Goal: Transaction & Acquisition: Obtain resource

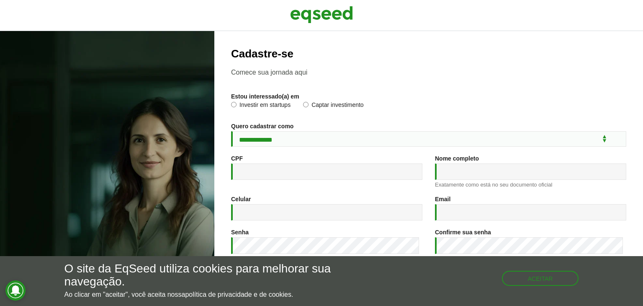
click at [643, 18] on div at bounding box center [321, 15] width 643 height 31
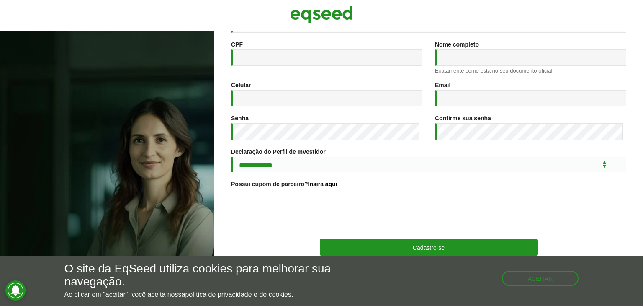
scroll to position [124, 0]
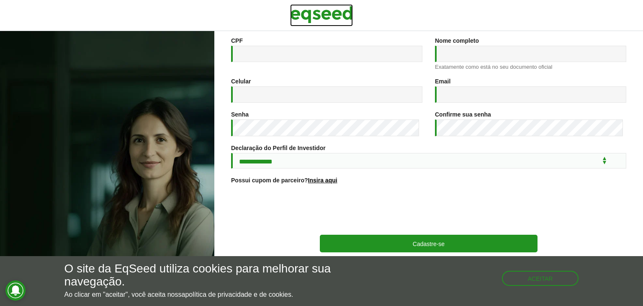
click at [333, 17] on img at bounding box center [321, 14] width 63 height 21
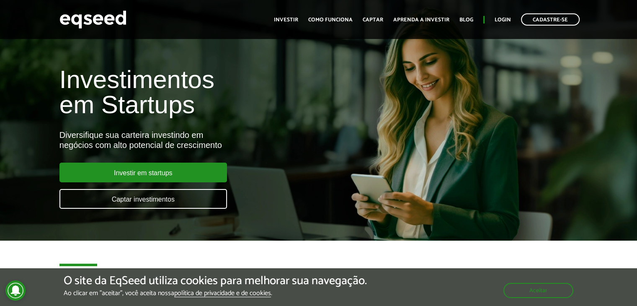
scroll to position [267, 0]
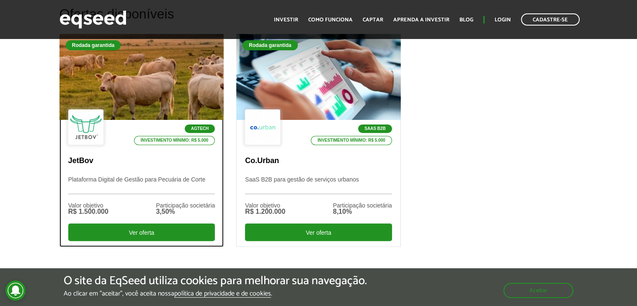
click at [197, 146] on div "Agtech Investimento mínimo: R$ 5.000 JetBov Plataforma Digital de Gestão para P…" at bounding box center [142, 183] width 164 height 126
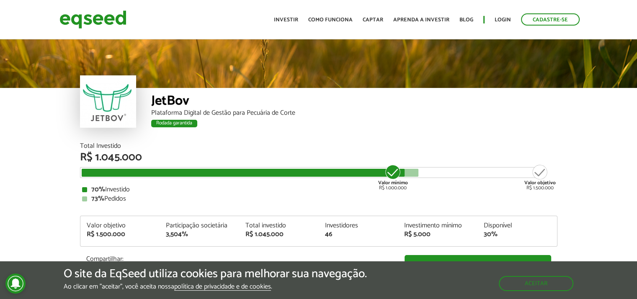
scroll to position [1003, 0]
